Goal: Find specific page/section: Find specific page/section

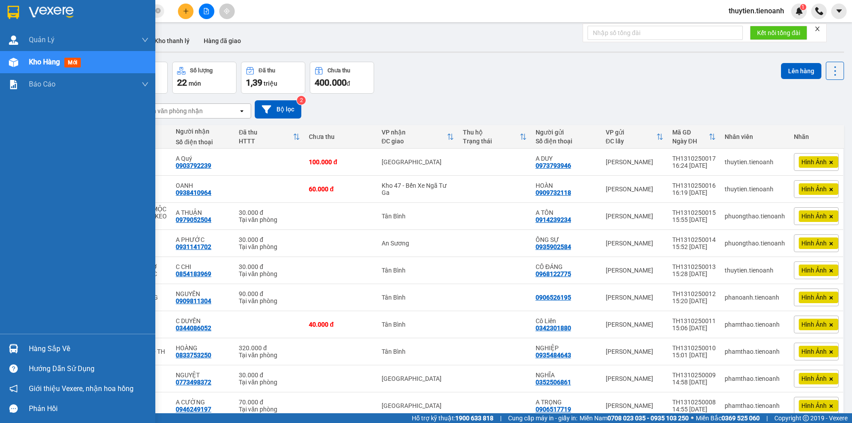
click at [49, 63] on span "Kho hàng" at bounding box center [44, 62] width 31 height 8
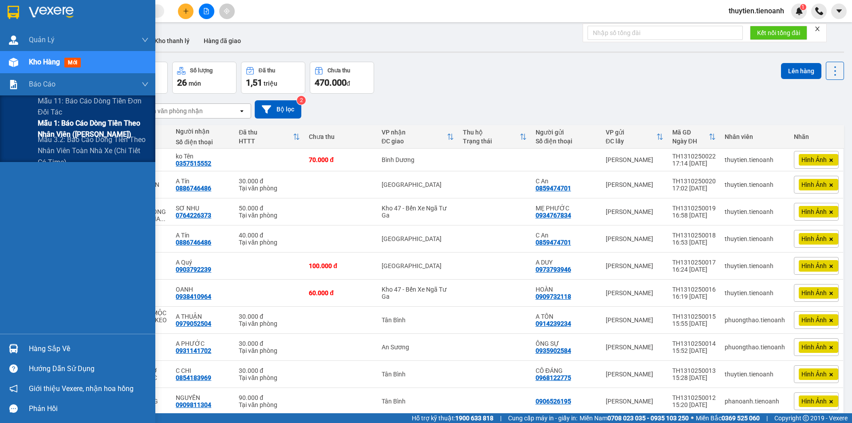
click at [72, 129] on span "Mẫu 1: [PERSON_NAME] dòng [PERSON_NAME] [PERSON_NAME] ([PERSON_NAME])" at bounding box center [93, 129] width 111 height 22
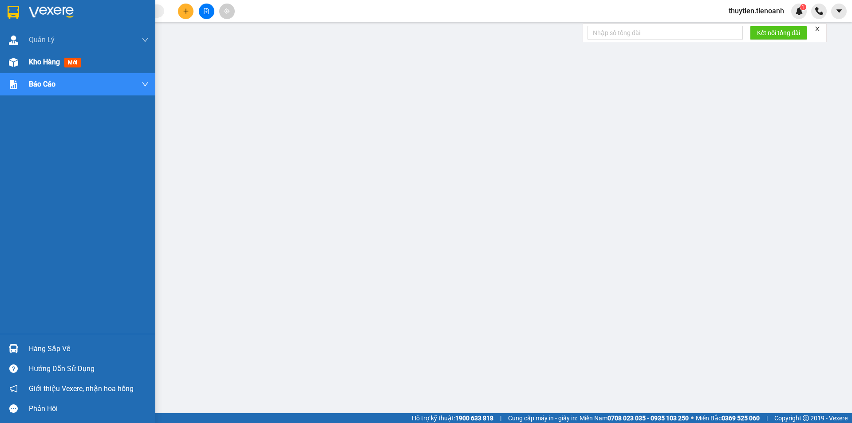
click at [39, 65] on span "Kho hàng" at bounding box center [44, 62] width 31 height 8
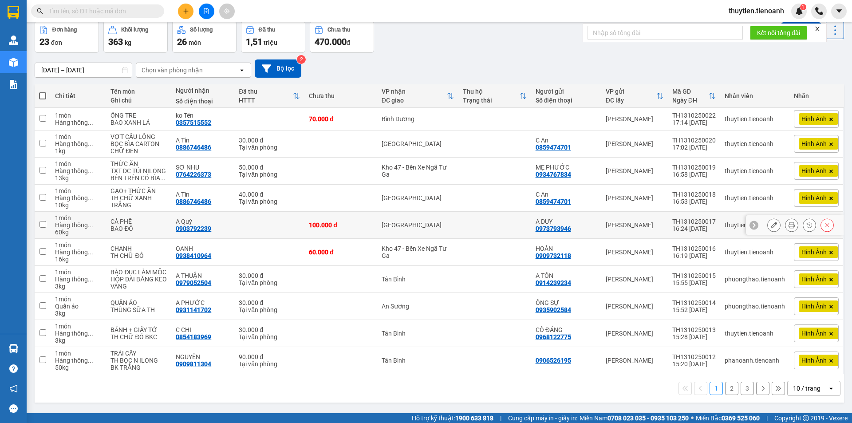
scroll to position [45, 0]
click at [802, 386] on div "10 / trang" at bounding box center [807, 388] width 28 height 9
